Goal: Task Accomplishment & Management: Use online tool/utility

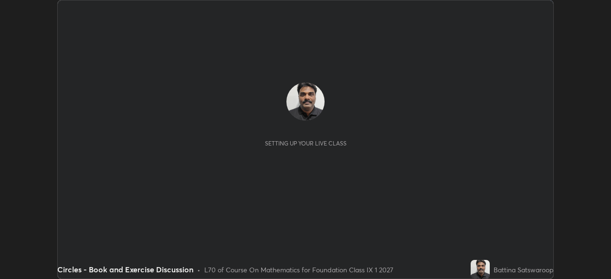
scroll to position [279, 610]
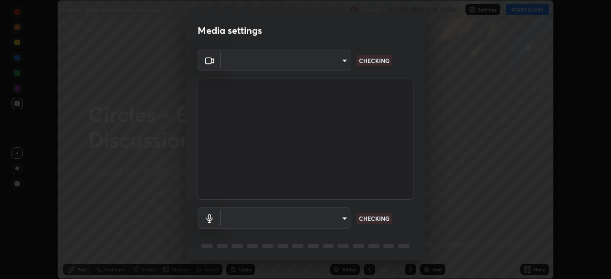
type input "5204e49b19dfb47b934bd0def1c8e1a00b2014265d57ee16b47da032bff83a8c"
click at [340, 209] on body "Erase all Circles - Book and Exercise Discussion Recording CLASS STARTS IN 5 MI…" at bounding box center [305, 139] width 611 height 279
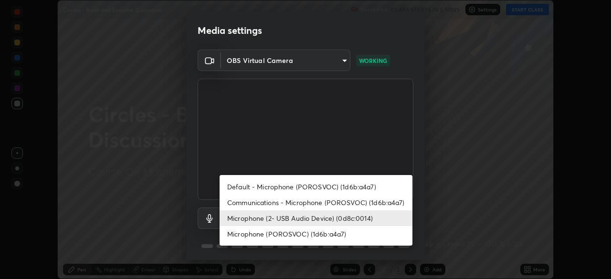
click at [343, 200] on li "Communications - Microphone (POROSVOC) (1d6b:a4a7)" at bounding box center [315, 203] width 193 height 16
type input "communications"
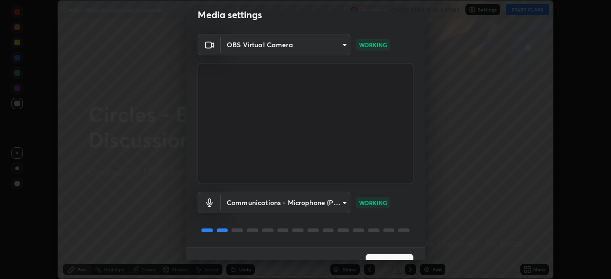
scroll to position [34, 0]
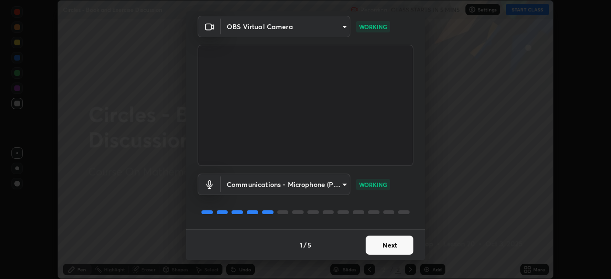
click at [397, 244] on button "Next" at bounding box center [389, 245] width 48 height 19
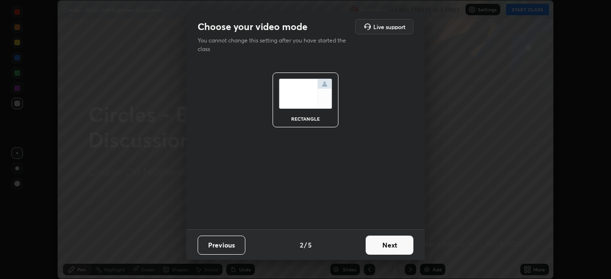
scroll to position [0, 0]
click at [395, 245] on button "Next" at bounding box center [389, 245] width 48 height 19
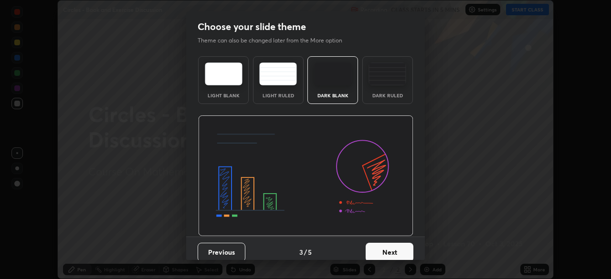
click at [400, 249] on button "Next" at bounding box center [389, 252] width 48 height 19
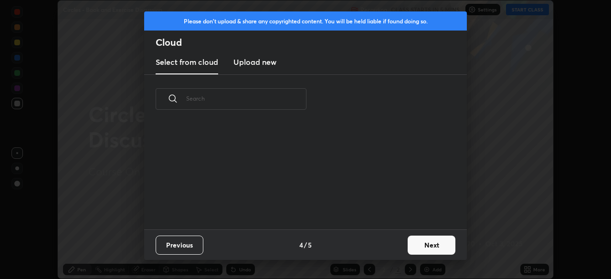
scroll to position [3, 5]
click at [418, 240] on button "Next" at bounding box center [431, 245] width 48 height 19
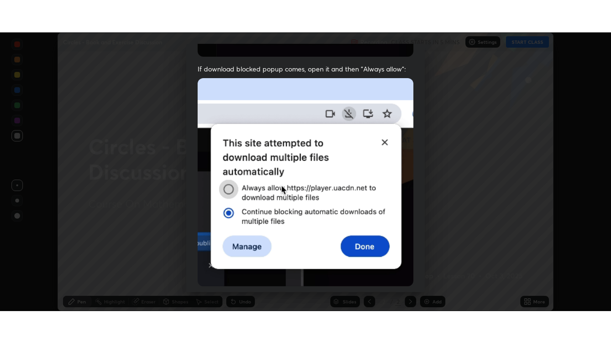
scroll to position [229, 0]
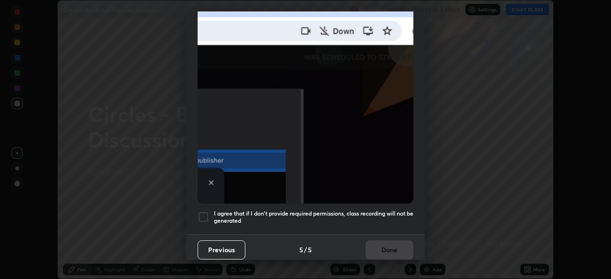
click at [379, 210] on h5 "I agree that if I don't provide required permissions, class recording will not …" at bounding box center [313, 217] width 199 height 15
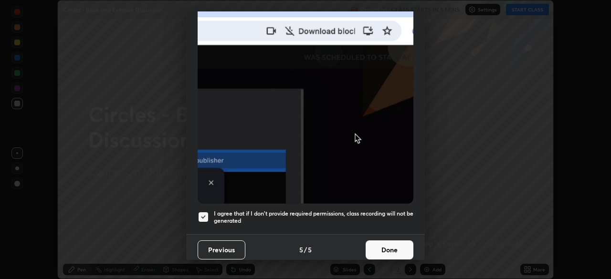
click at [390, 245] on button "Done" at bounding box center [389, 249] width 48 height 19
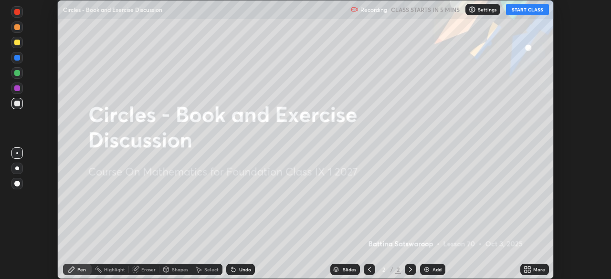
click at [437, 268] on div "Add" at bounding box center [436, 269] width 9 height 5
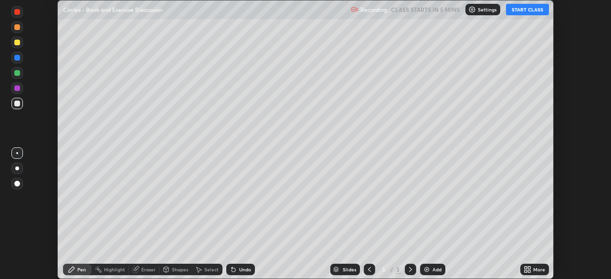
click at [538, 271] on div "More" at bounding box center [539, 269] width 12 height 5
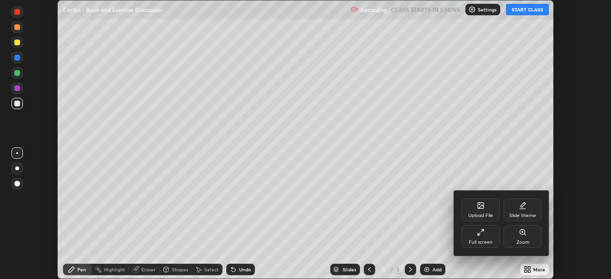
click at [487, 237] on div "Full screen" at bounding box center [480, 236] width 38 height 23
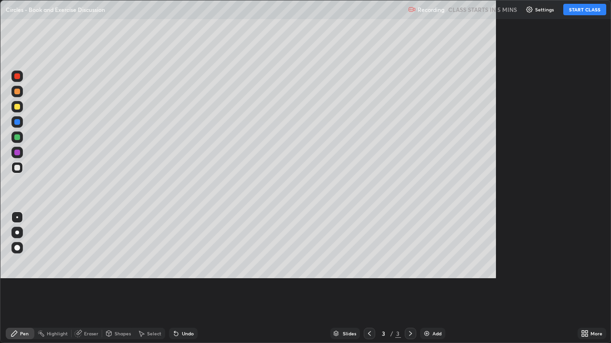
scroll to position [343, 611]
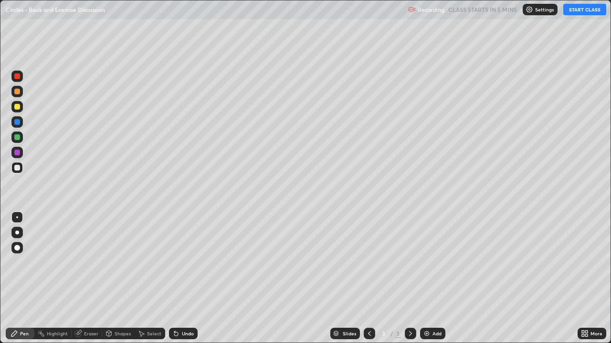
click at [581, 11] on button "START CLASS" at bounding box center [584, 9] width 43 height 11
click at [17, 106] on div at bounding box center [17, 107] width 6 height 6
click at [18, 106] on div at bounding box center [17, 107] width 6 height 6
click at [191, 279] on div "Undo" at bounding box center [188, 334] width 12 height 5
click at [190, 279] on div "Undo" at bounding box center [188, 334] width 12 height 5
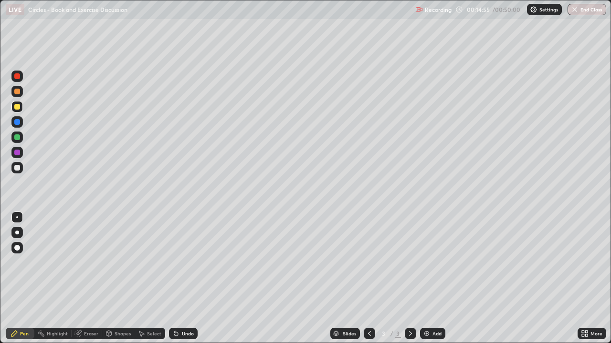
click at [190, 279] on div "Undo" at bounding box center [188, 334] width 12 height 5
click at [191, 279] on div "Undo" at bounding box center [188, 334] width 12 height 5
click at [18, 170] on div at bounding box center [17, 168] width 6 height 6
click at [431, 279] on div "Add" at bounding box center [432, 333] width 25 height 11
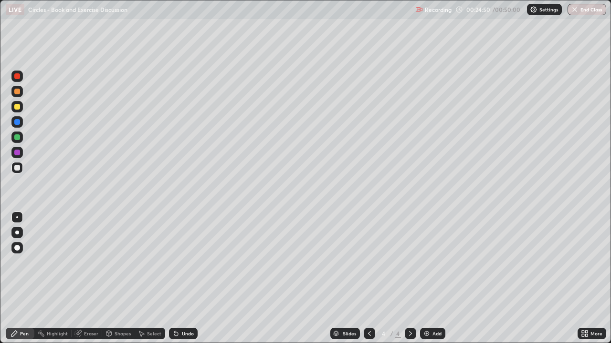
click at [18, 104] on div at bounding box center [17, 107] width 6 height 6
click at [430, 279] on div "Add" at bounding box center [432, 333] width 25 height 11
click at [19, 169] on div at bounding box center [17, 168] width 6 height 6
click at [18, 107] on div at bounding box center [17, 107] width 6 height 6
click at [431, 279] on div "Add" at bounding box center [432, 333] width 25 height 11
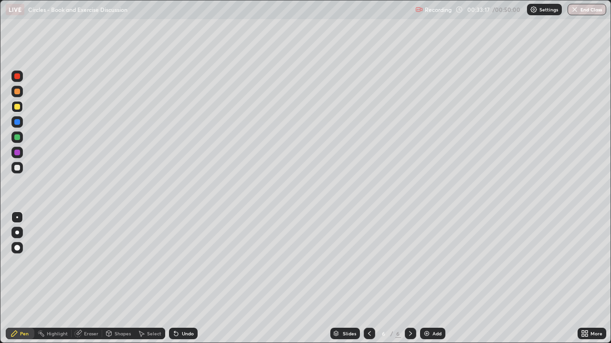
click at [22, 110] on div at bounding box center [16, 106] width 11 height 11
click at [19, 166] on div at bounding box center [17, 168] width 6 height 6
click at [92, 279] on div "Eraser" at bounding box center [91, 334] width 14 height 5
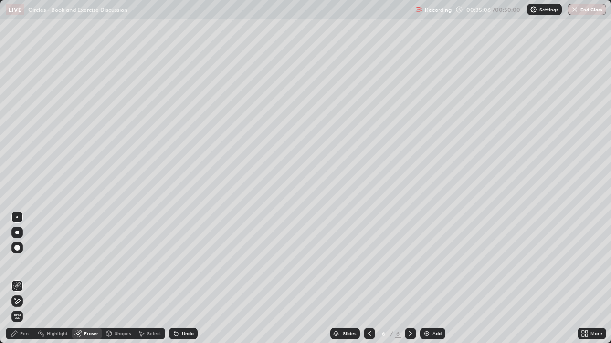
click at [18, 279] on div "Pen" at bounding box center [20, 333] width 29 height 11
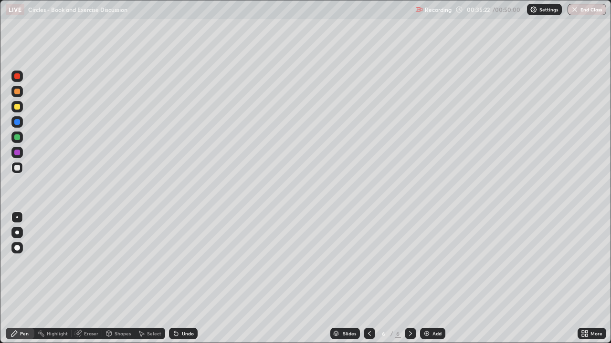
click at [187, 279] on div "Undo" at bounding box center [183, 333] width 29 height 11
click at [435, 279] on div "Add" at bounding box center [432, 333] width 25 height 11
click at [120, 279] on div "Shapes" at bounding box center [122, 334] width 16 height 5
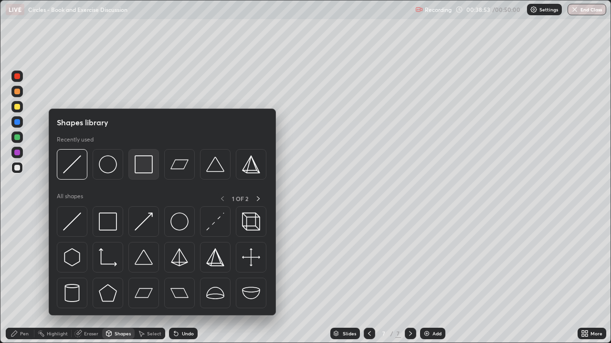
click at [140, 161] on img at bounding box center [144, 165] width 18 height 18
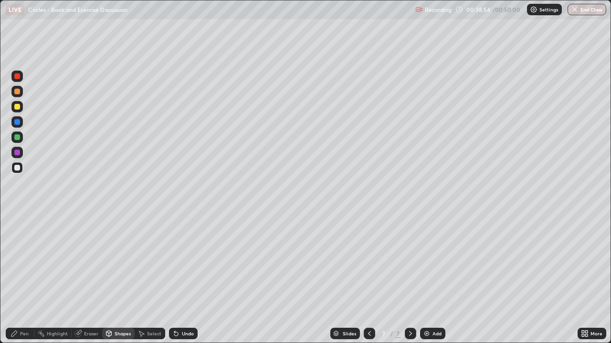
click at [122, 279] on div "Shapes" at bounding box center [118, 333] width 32 height 11
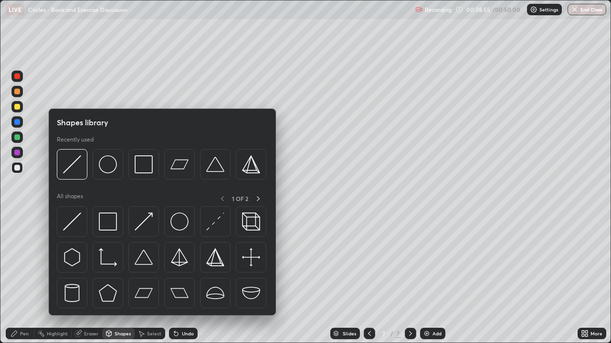
click at [177, 168] on img at bounding box center [179, 165] width 18 height 18
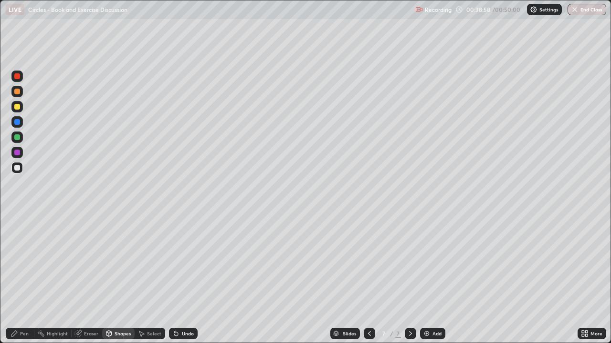
click at [120, 279] on div "Shapes" at bounding box center [122, 334] width 16 height 5
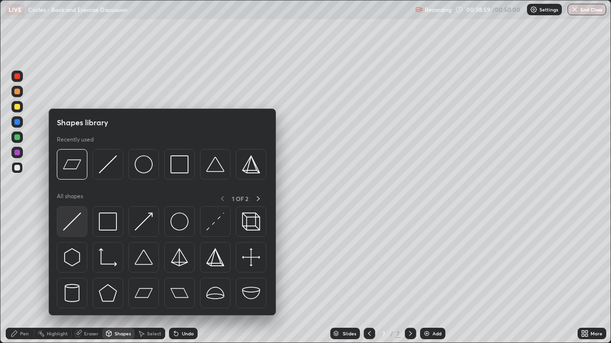
click at [72, 218] on img at bounding box center [72, 222] width 18 height 18
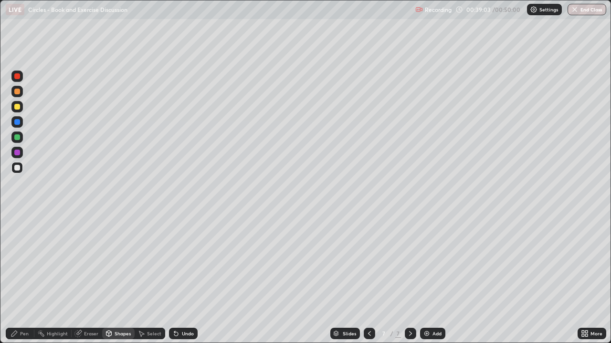
click at [18, 106] on div at bounding box center [17, 107] width 6 height 6
click at [179, 279] on div "Undo" at bounding box center [183, 333] width 29 height 11
click at [27, 279] on div "Pen" at bounding box center [24, 334] width 9 height 5
click at [19, 152] on div at bounding box center [17, 153] width 6 height 6
click at [20, 166] on div at bounding box center [17, 168] width 6 height 6
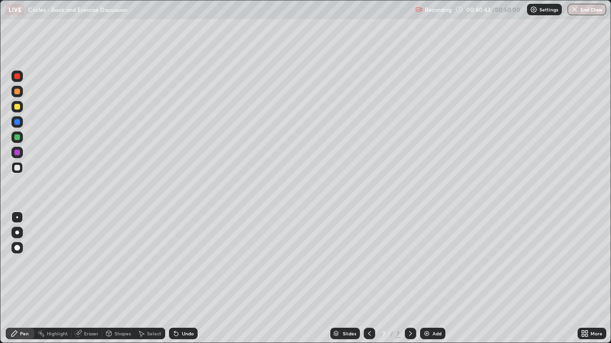
click at [18, 124] on div at bounding box center [17, 122] width 6 height 6
click at [19, 152] on div at bounding box center [17, 153] width 6 height 6
click at [19, 168] on div at bounding box center [17, 168] width 6 height 6
click at [19, 104] on div at bounding box center [17, 107] width 6 height 6
click at [437, 279] on div "Add" at bounding box center [436, 334] width 9 height 5
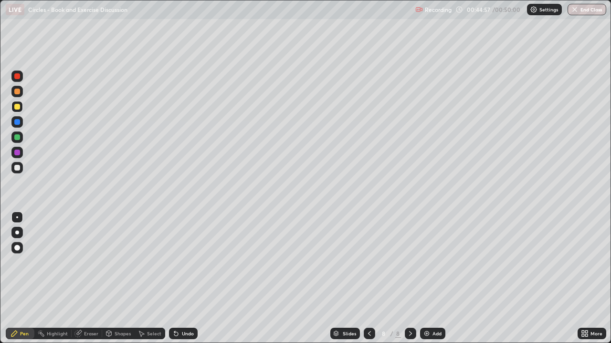
click at [114, 279] on div "Shapes" at bounding box center [122, 334] width 16 height 5
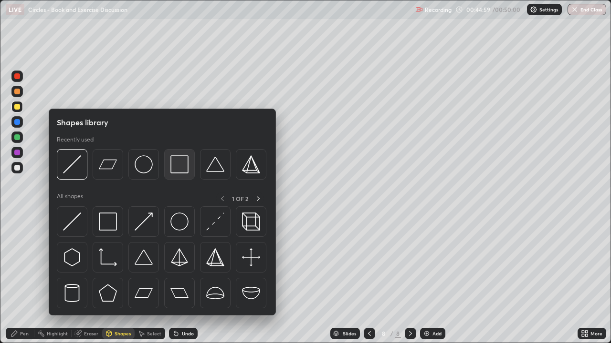
click at [177, 166] on img at bounding box center [179, 165] width 18 height 18
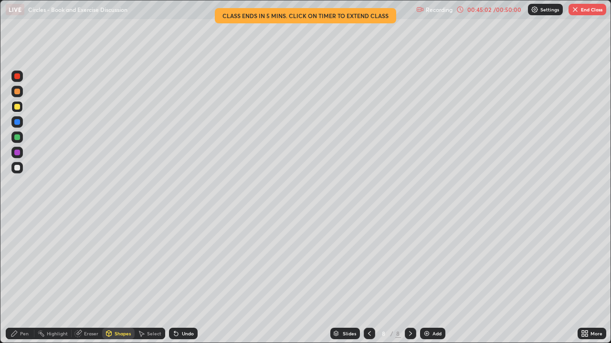
click at [149, 279] on div "Select" at bounding box center [154, 334] width 14 height 5
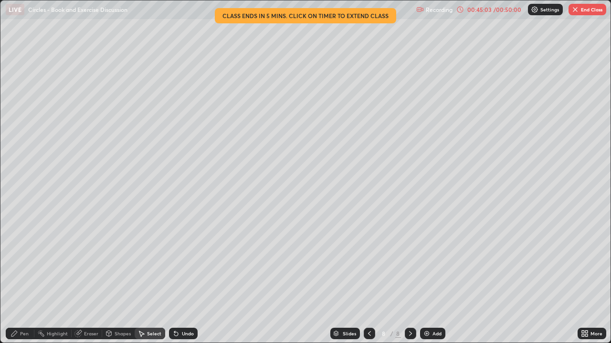
click at [124, 279] on div "Shapes" at bounding box center [122, 334] width 16 height 5
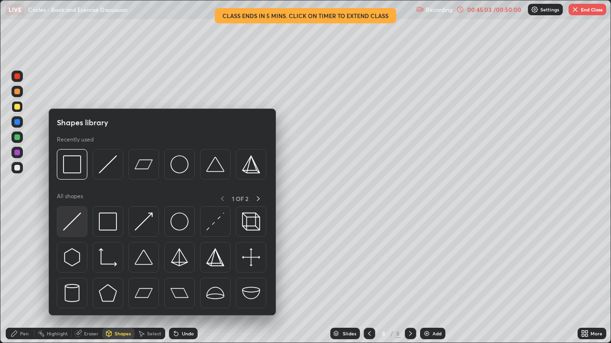
click at [73, 225] on img at bounding box center [72, 222] width 18 height 18
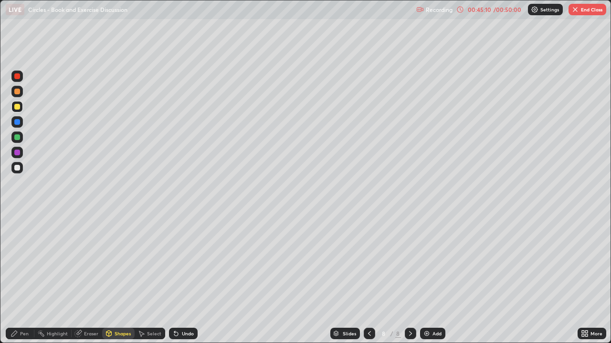
click at [16, 168] on div at bounding box center [17, 168] width 6 height 6
click at [22, 279] on div "Pen" at bounding box center [24, 334] width 9 height 5
click at [496, 10] on div "/ 00:50:00" at bounding box center [507, 10] width 30 height 6
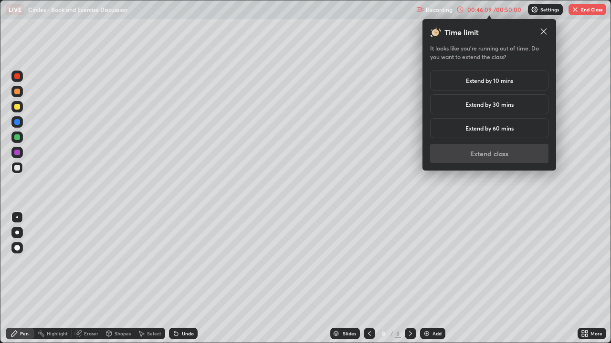
click at [509, 126] on h5 "Extend by 60 mins" at bounding box center [489, 128] width 48 height 9
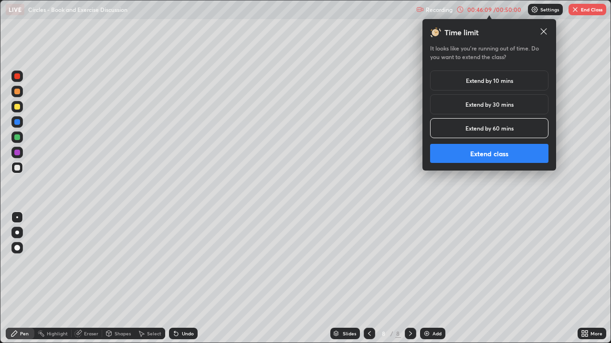
click at [511, 156] on button "Extend class" at bounding box center [489, 153] width 118 height 19
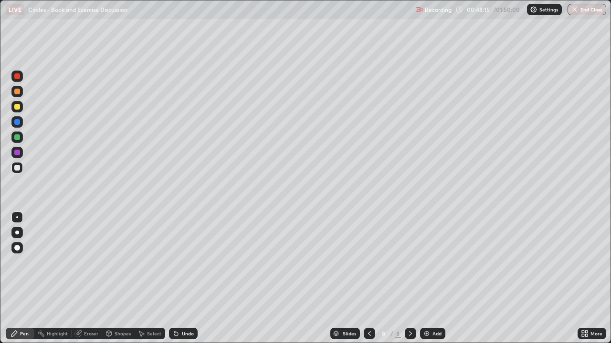
click at [434, 279] on div "Add" at bounding box center [436, 334] width 9 height 5
click at [18, 105] on div at bounding box center [17, 107] width 6 height 6
click at [19, 167] on div at bounding box center [17, 168] width 6 height 6
click at [120, 279] on div "Shapes" at bounding box center [118, 333] width 32 height 11
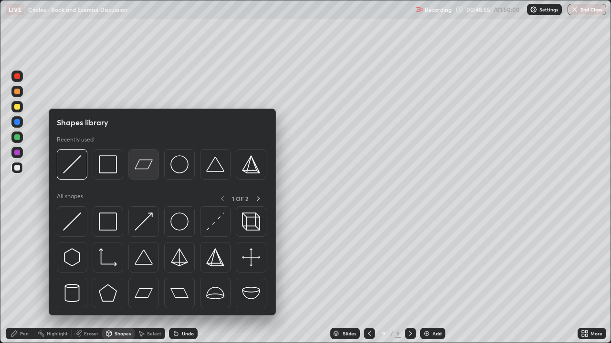
click at [147, 170] on img at bounding box center [144, 165] width 18 height 18
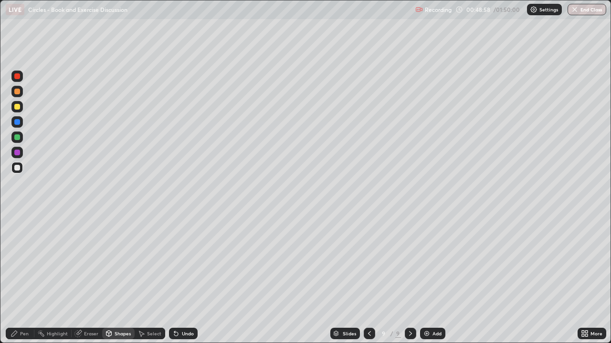
click at [120, 279] on div "Shapes" at bounding box center [122, 334] width 16 height 5
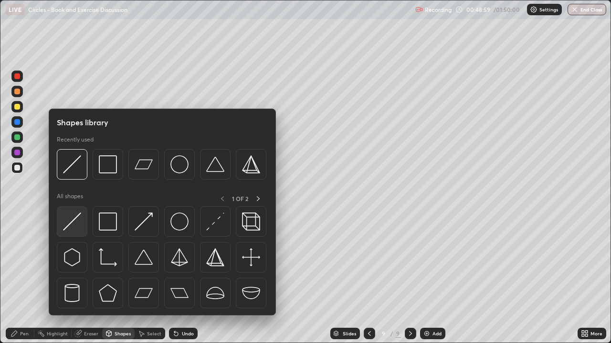
click at [78, 224] on img at bounding box center [72, 222] width 18 height 18
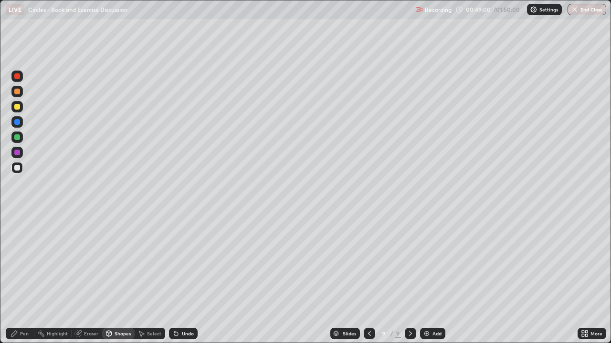
click at [21, 108] on div at bounding box center [16, 106] width 11 height 11
click at [20, 279] on div "Pen" at bounding box center [20, 333] width 29 height 11
click at [18, 163] on div at bounding box center [16, 167] width 11 height 11
click at [21, 150] on div at bounding box center [16, 152] width 11 height 11
click at [580, 11] on button "End Class" at bounding box center [586, 9] width 39 height 11
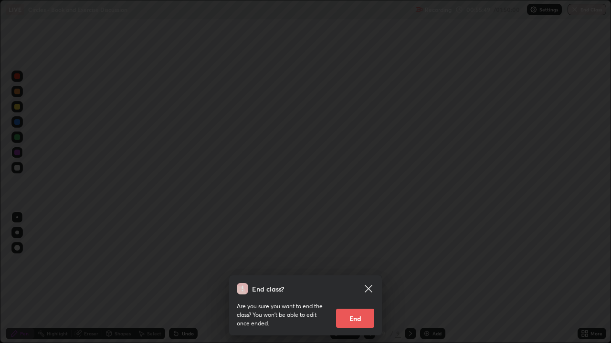
click at [353, 279] on button "End" at bounding box center [355, 318] width 38 height 19
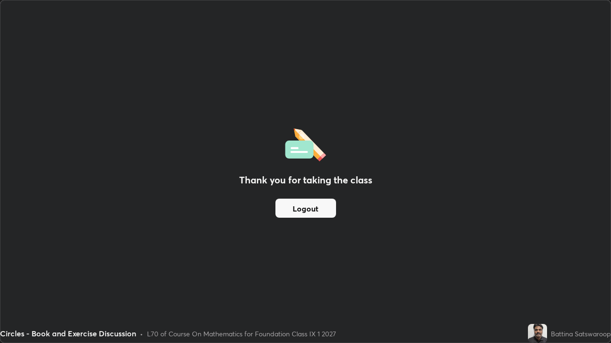
click at [326, 214] on button "Logout" at bounding box center [305, 208] width 61 height 19
click at [328, 208] on button "Logout" at bounding box center [305, 208] width 61 height 19
